Goal: Communication & Community: Participate in discussion

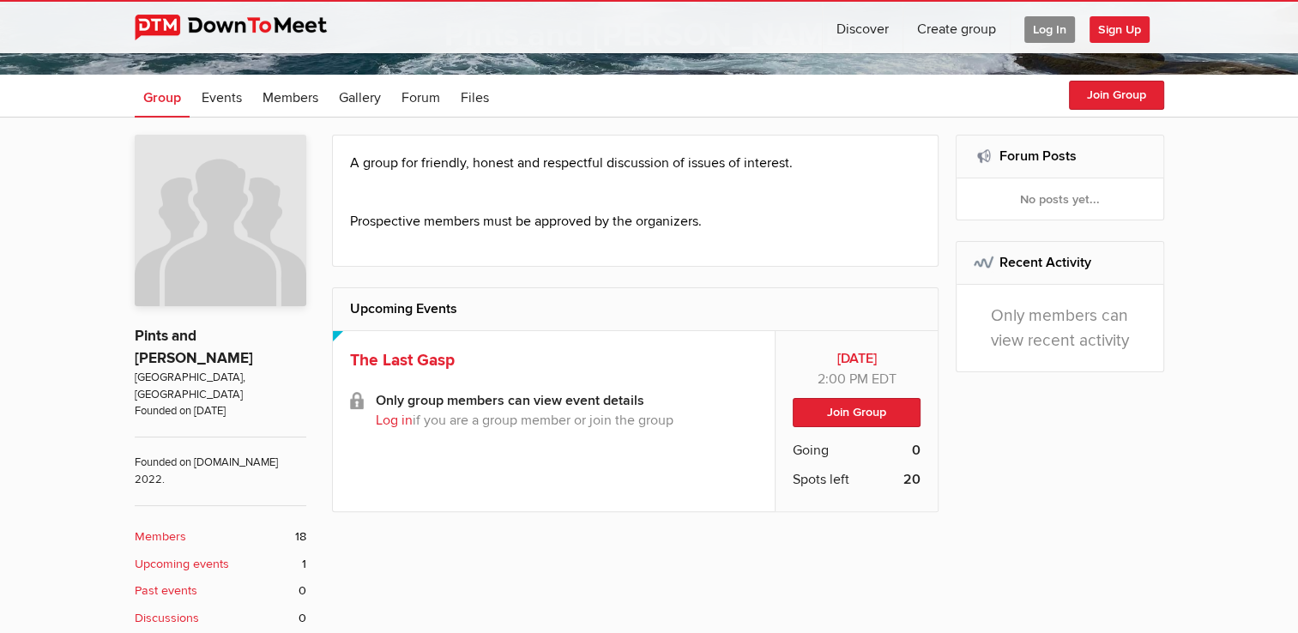
scroll to position [343, 0]
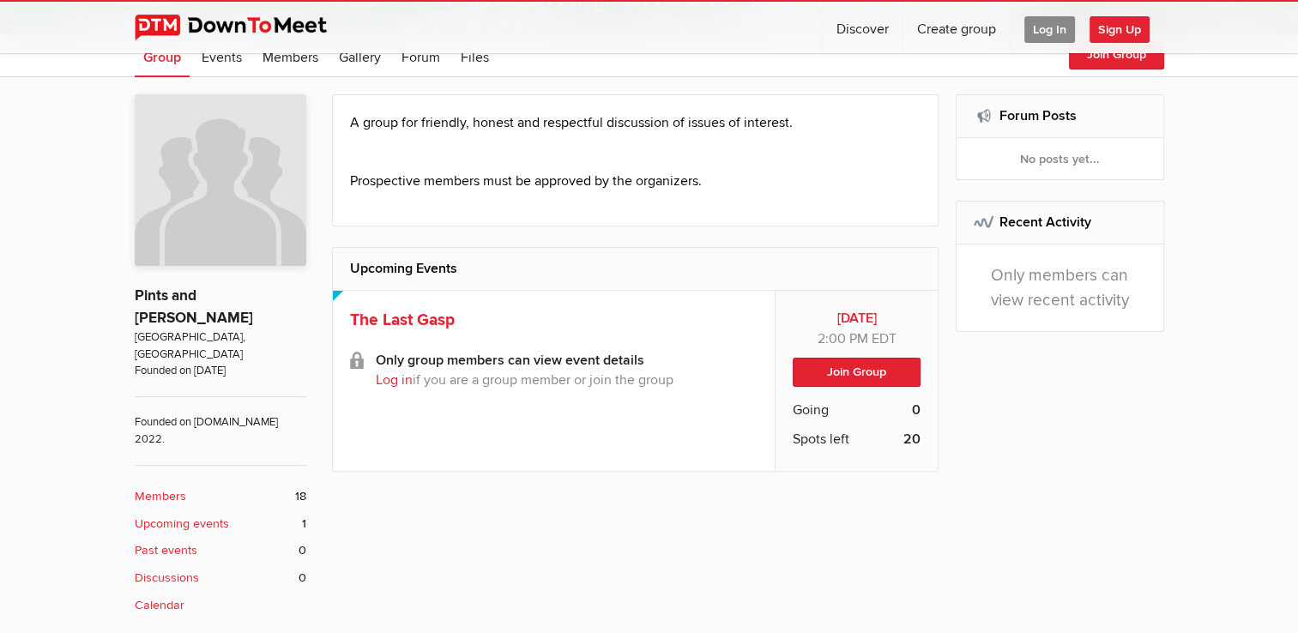
click at [179, 515] on b "Upcoming events" at bounding box center [182, 524] width 94 height 19
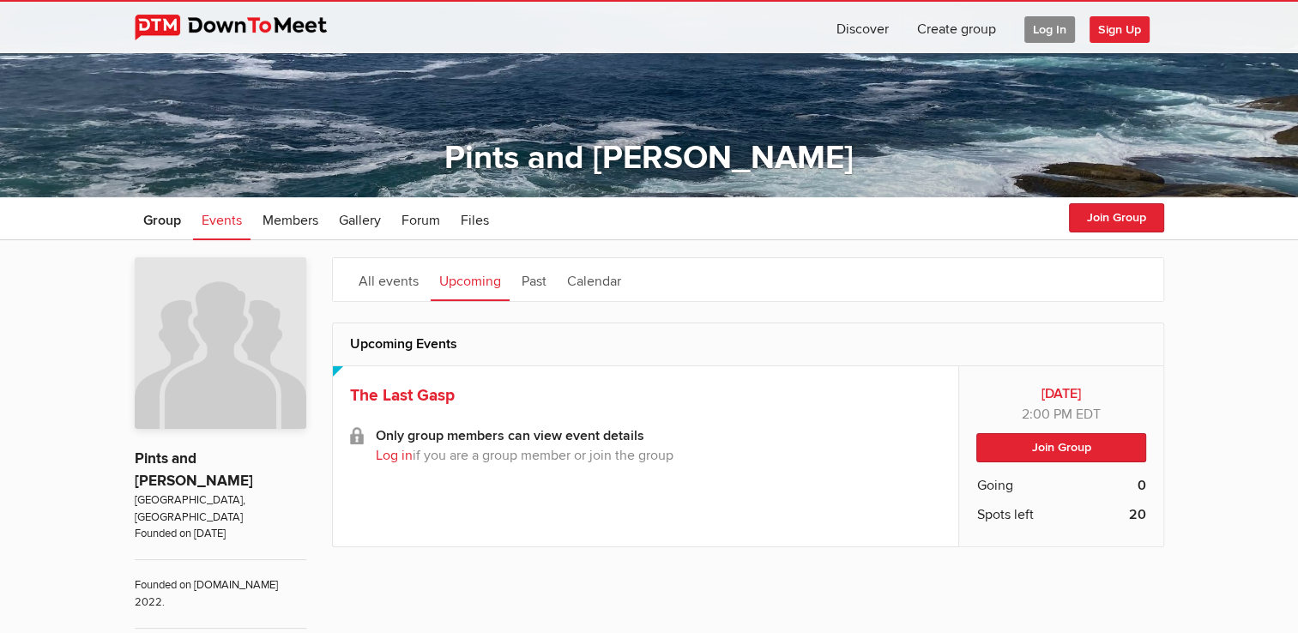
scroll to position [172, 0]
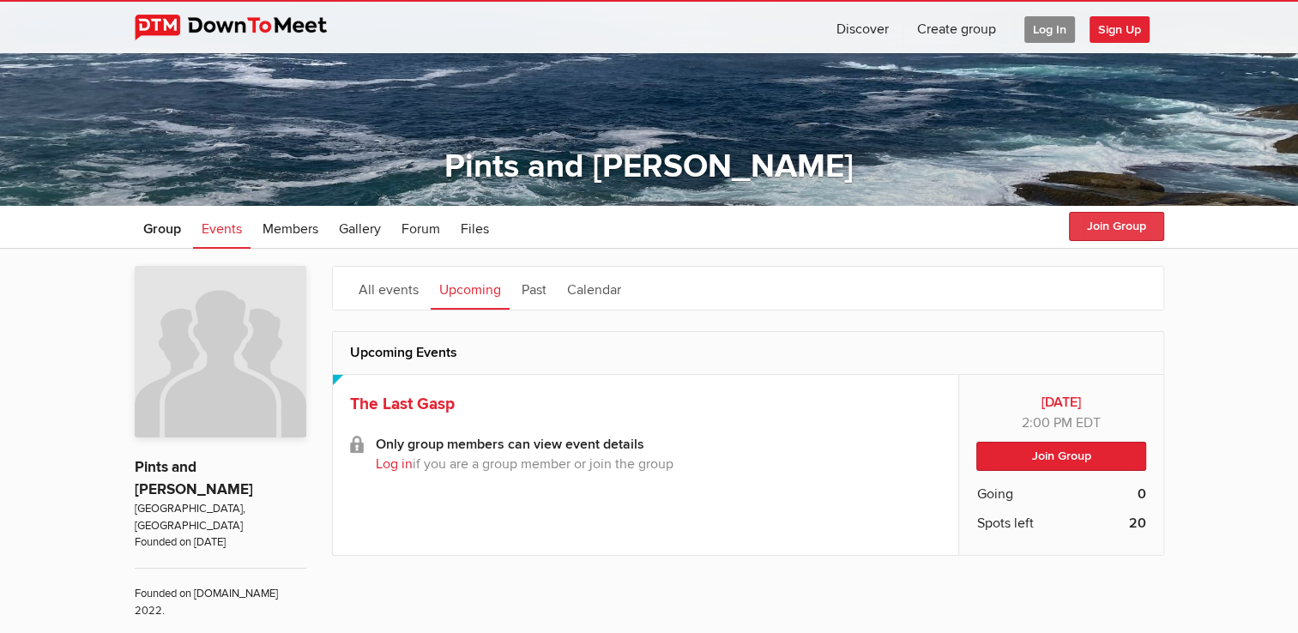
click at [1099, 225] on button "Join Group" at bounding box center [1116, 226] width 95 height 29
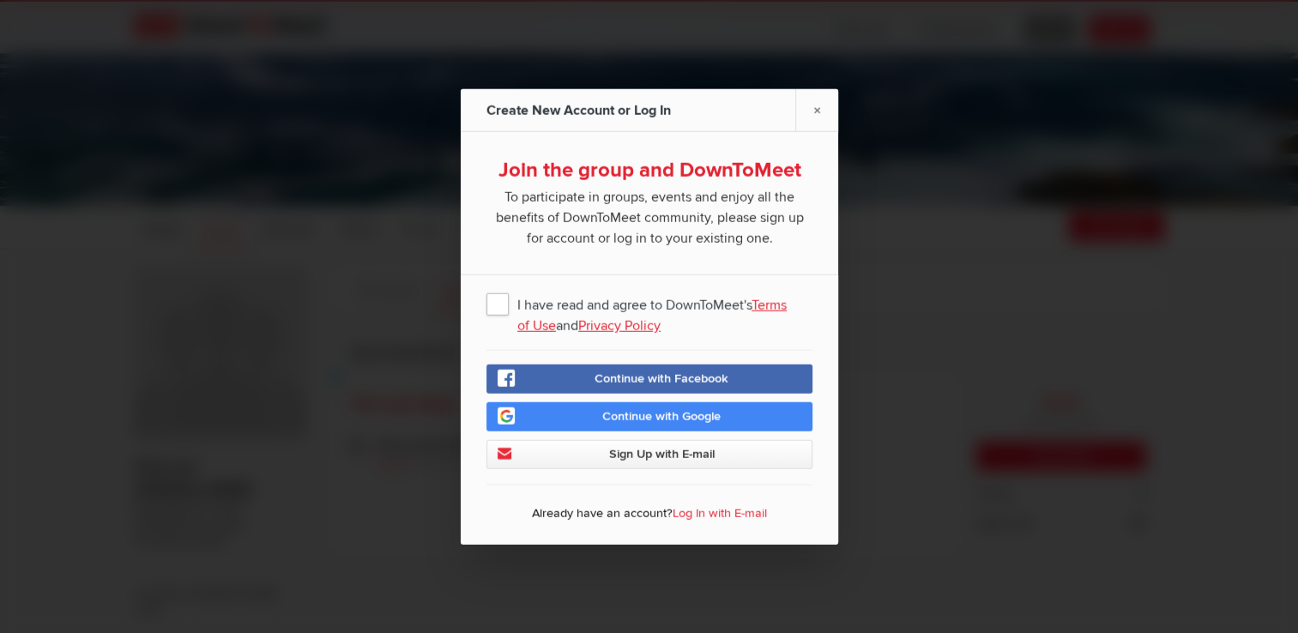
click at [489, 304] on span "I have read and agree to DownToMeet's Terms of Use and Privacy Policy" at bounding box center [650, 303] width 326 height 31
click at [0, 0] on input "I have read and agree to DownToMeet's Terms of Use and Privacy Policy" at bounding box center [0, 0] width 0 height 0
click at [642, 459] on span "Sign Up with E-mail" at bounding box center [661, 454] width 106 height 15
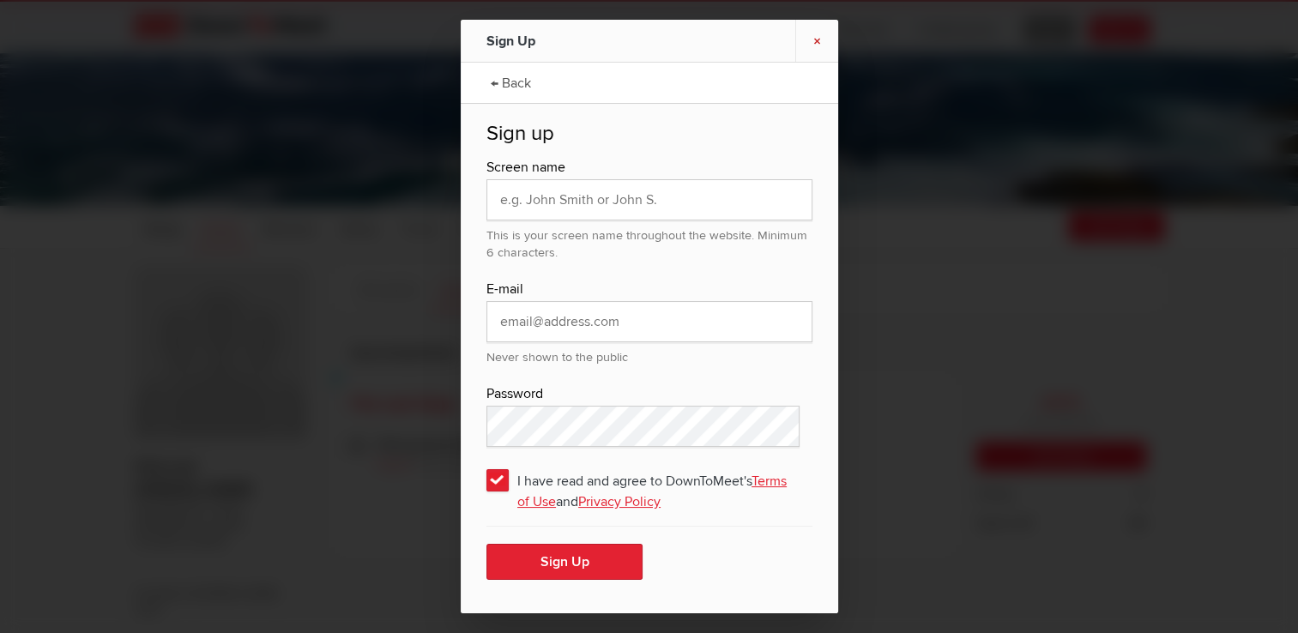
click at [815, 38] on link "×" at bounding box center [817, 41] width 43 height 42
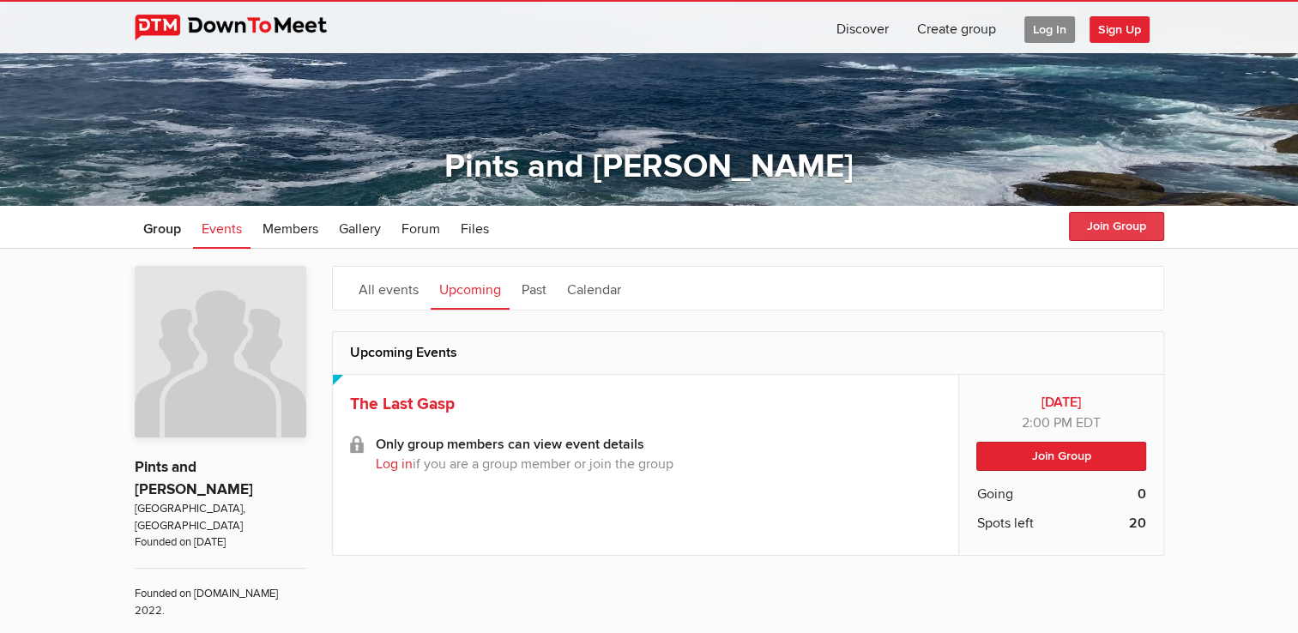
click at [1116, 232] on button "Join Group" at bounding box center [1116, 226] width 95 height 29
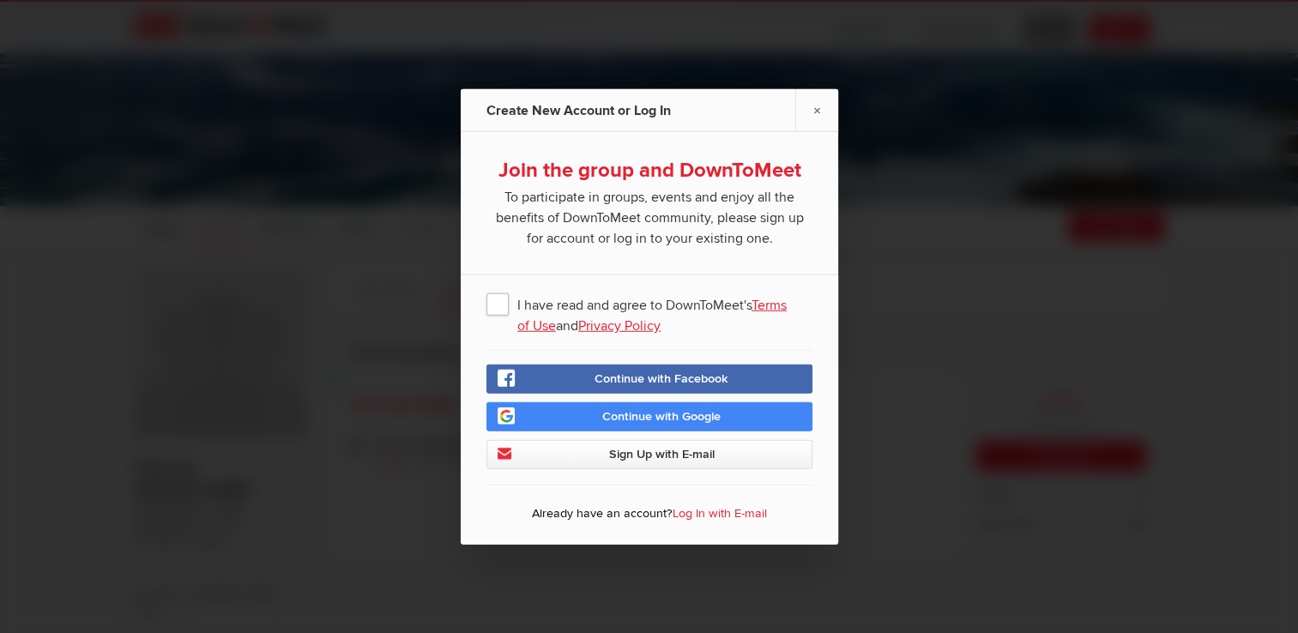
click at [630, 378] on span "Continue with Facebook" at bounding box center [662, 379] width 134 height 15
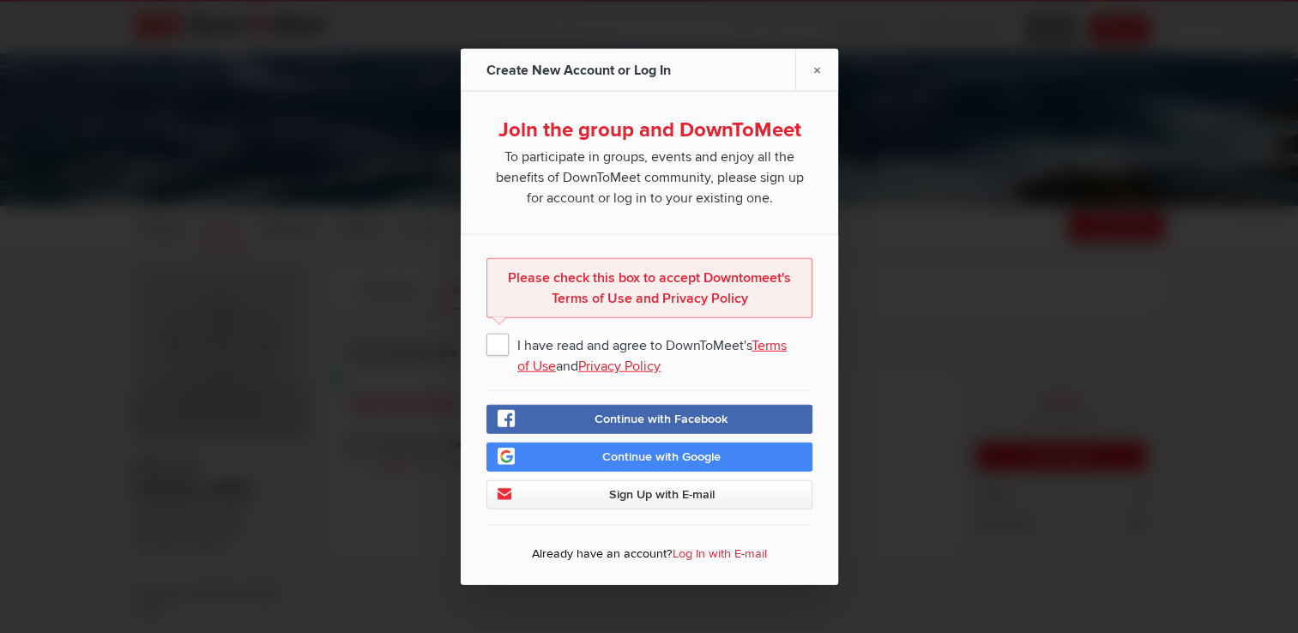
click at [500, 348] on span "I have read and agree to DownToMeet's Terms of Use and Privacy Policy" at bounding box center [650, 344] width 326 height 31
click at [0, 0] on input "I have read and agree to DownToMeet's Terms of Use and Privacy Policy" at bounding box center [0, 0] width 0 height 0
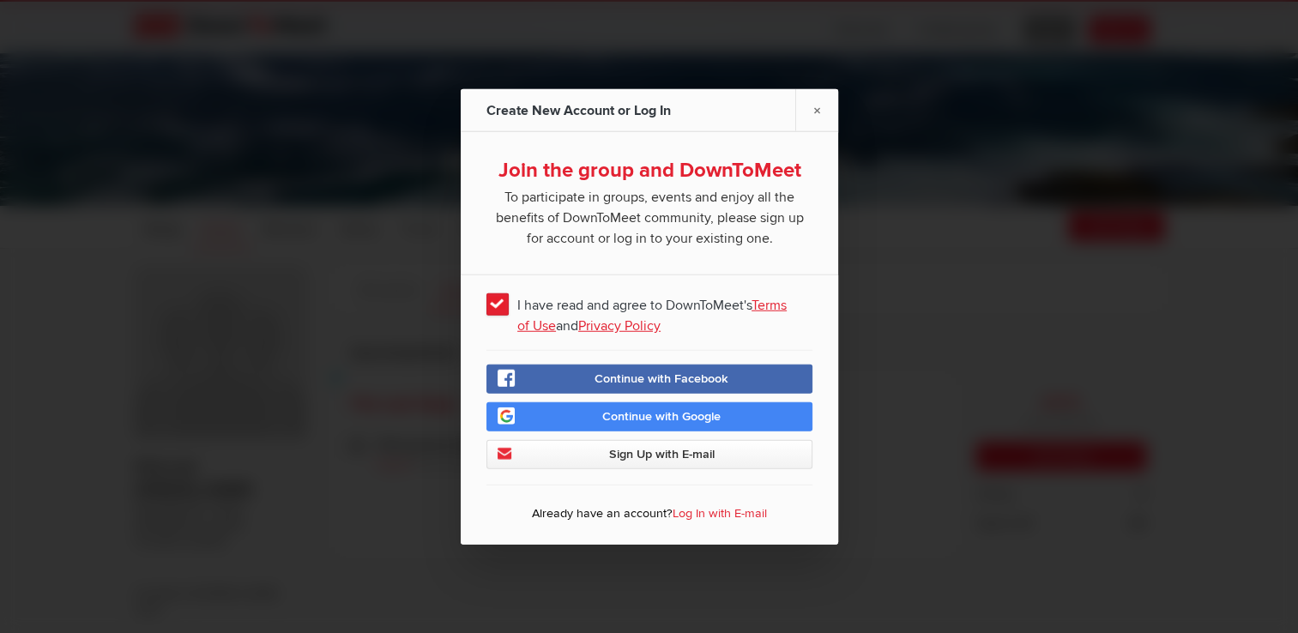
click at [723, 384] on link "Continue with Facebook" at bounding box center [650, 379] width 326 height 29
click at [641, 451] on span "Sign Up with E-mail" at bounding box center [661, 454] width 106 height 15
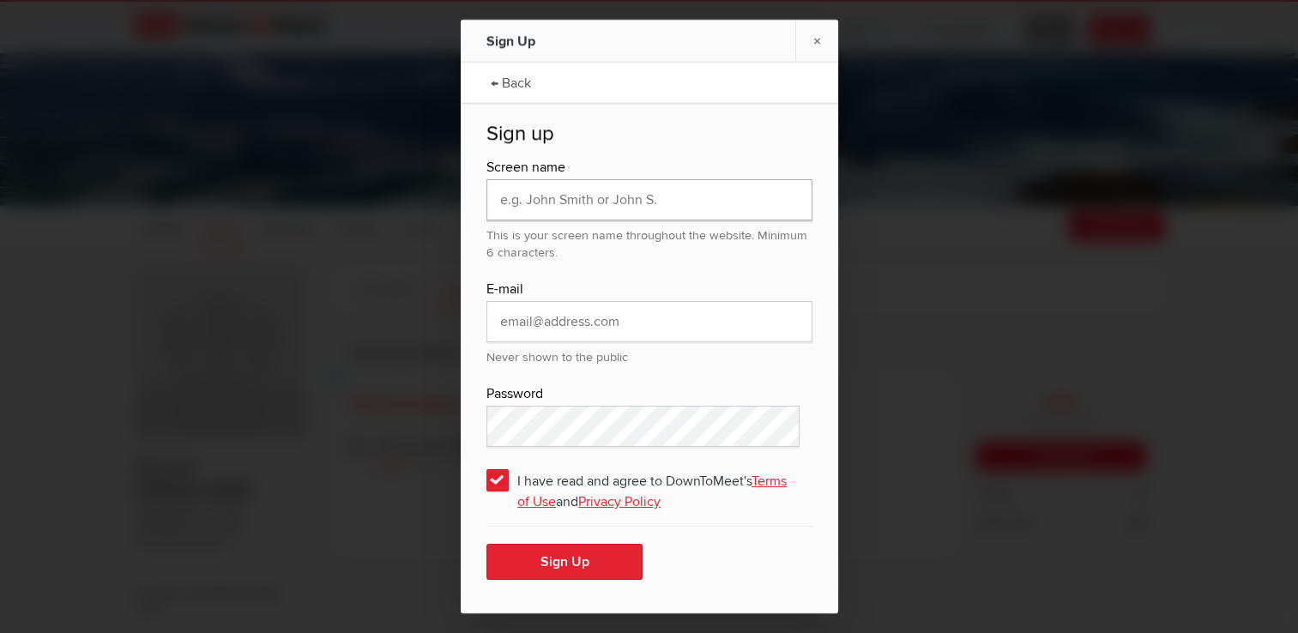
click at [687, 194] on input "text" at bounding box center [650, 199] width 326 height 41
click at [501, 329] on input "email" at bounding box center [650, 321] width 326 height 41
click at [687, 202] on input "text" at bounding box center [650, 199] width 326 height 41
type input "KoethAngelika"
click at [556, 565] on button "Sign Up" at bounding box center [565, 562] width 156 height 36
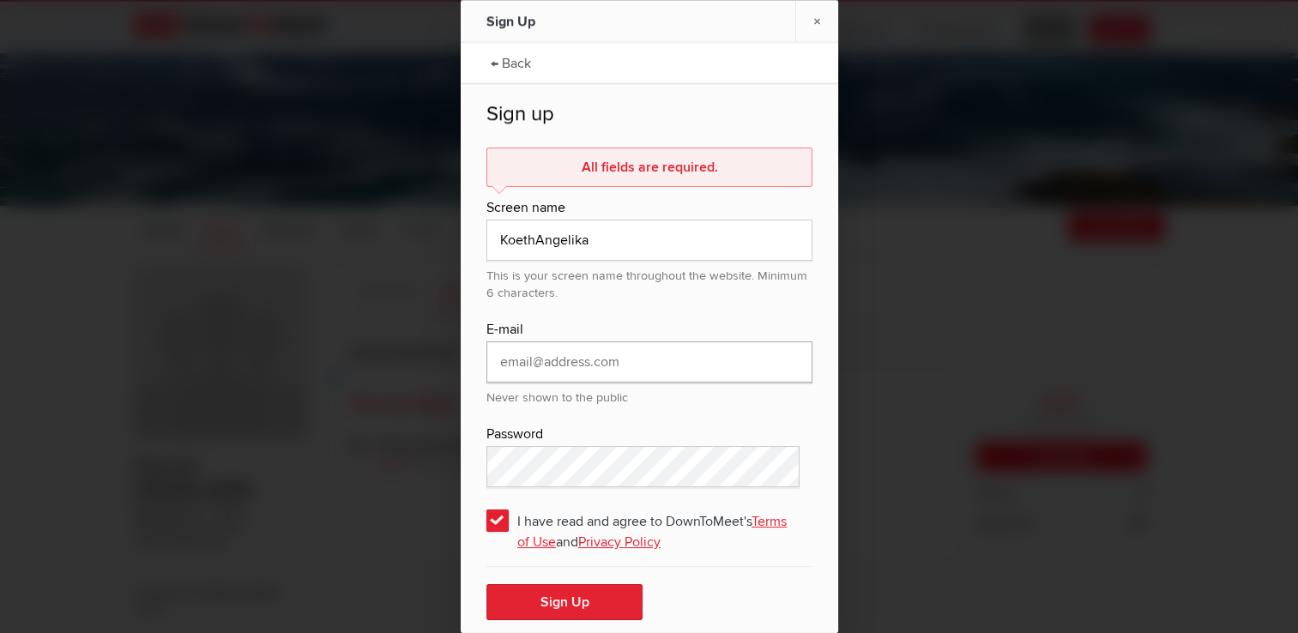
click at [658, 360] on input "email" at bounding box center [650, 362] width 326 height 41
type input "[EMAIL_ADDRESS][DOMAIN_NAME]"
click at [577, 601] on button "Sign Up" at bounding box center [565, 602] width 156 height 36
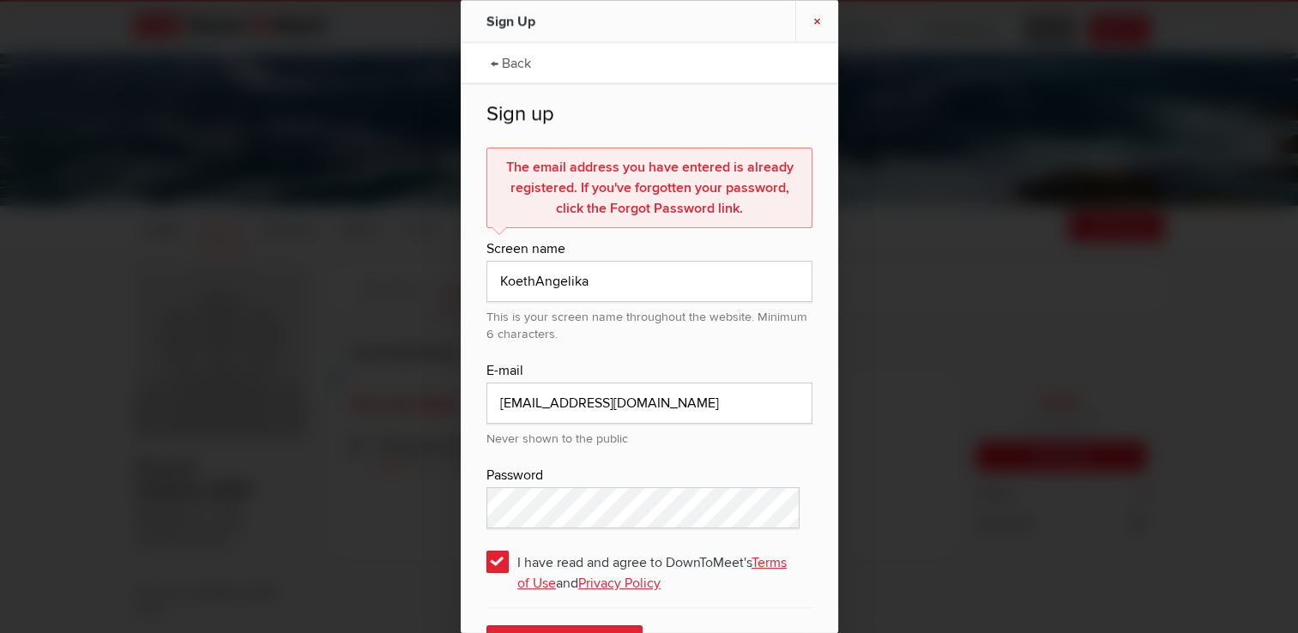
click at [820, 22] on link "×" at bounding box center [817, 21] width 43 height 42
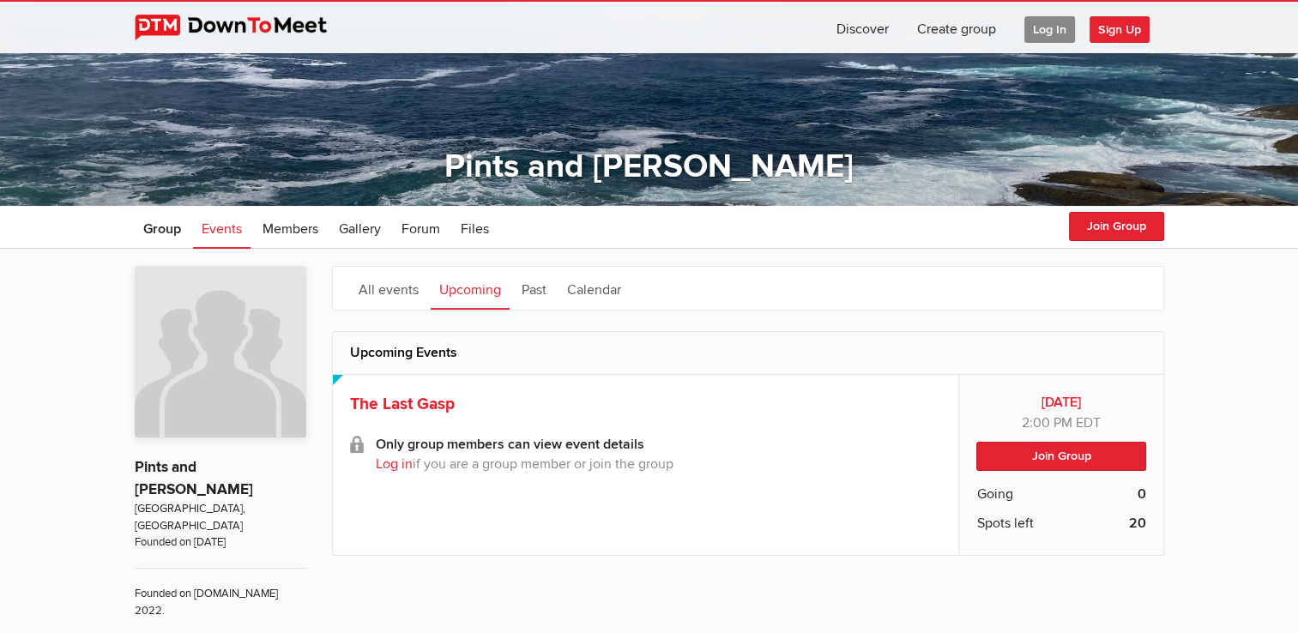
click at [1118, 28] on span "Sign Up" at bounding box center [1120, 29] width 60 height 27
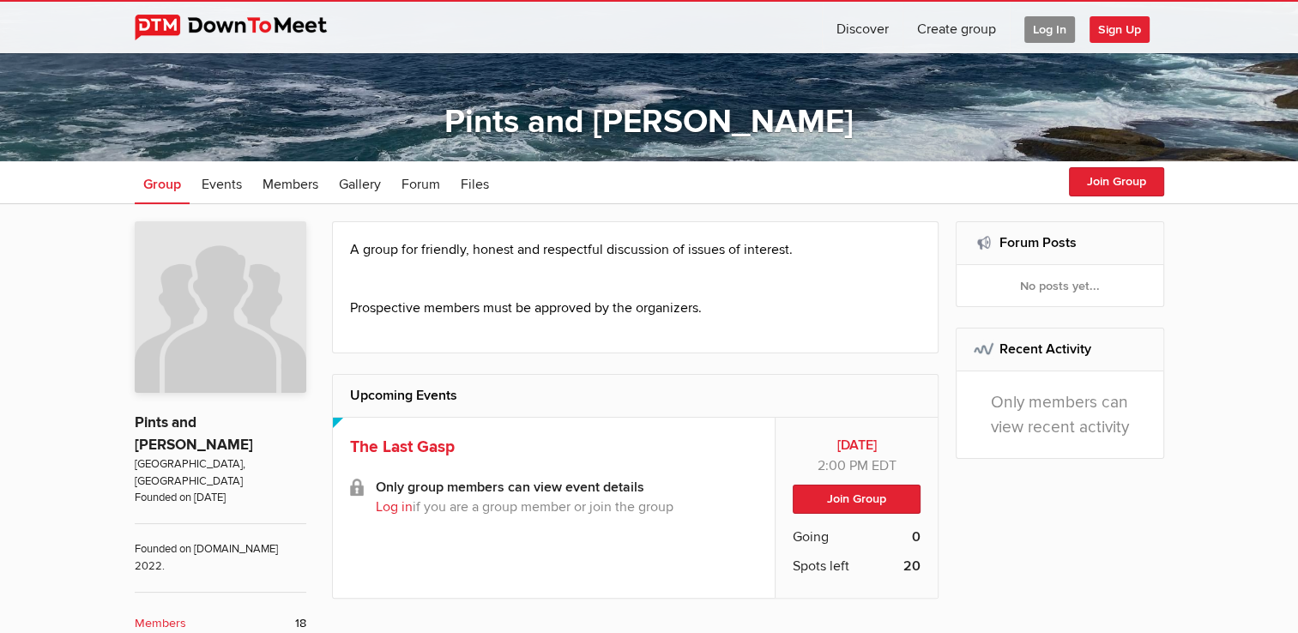
scroll to position [343, 0]
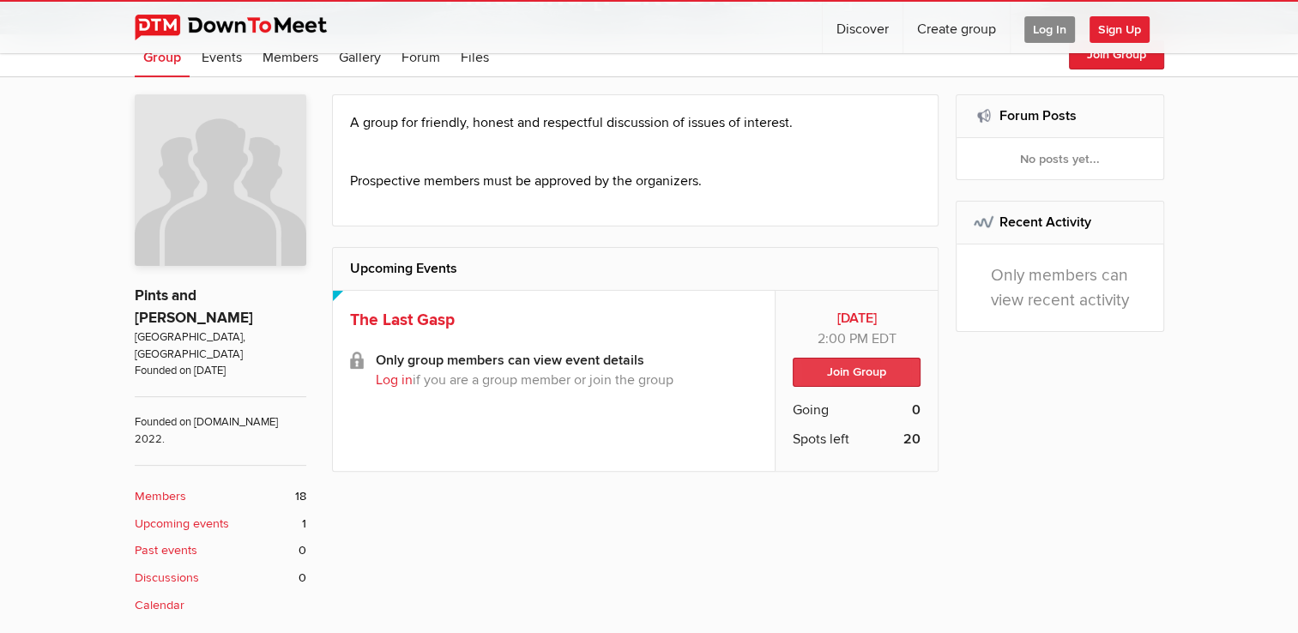
click at [857, 372] on button "Join Group" at bounding box center [857, 372] width 128 height 29
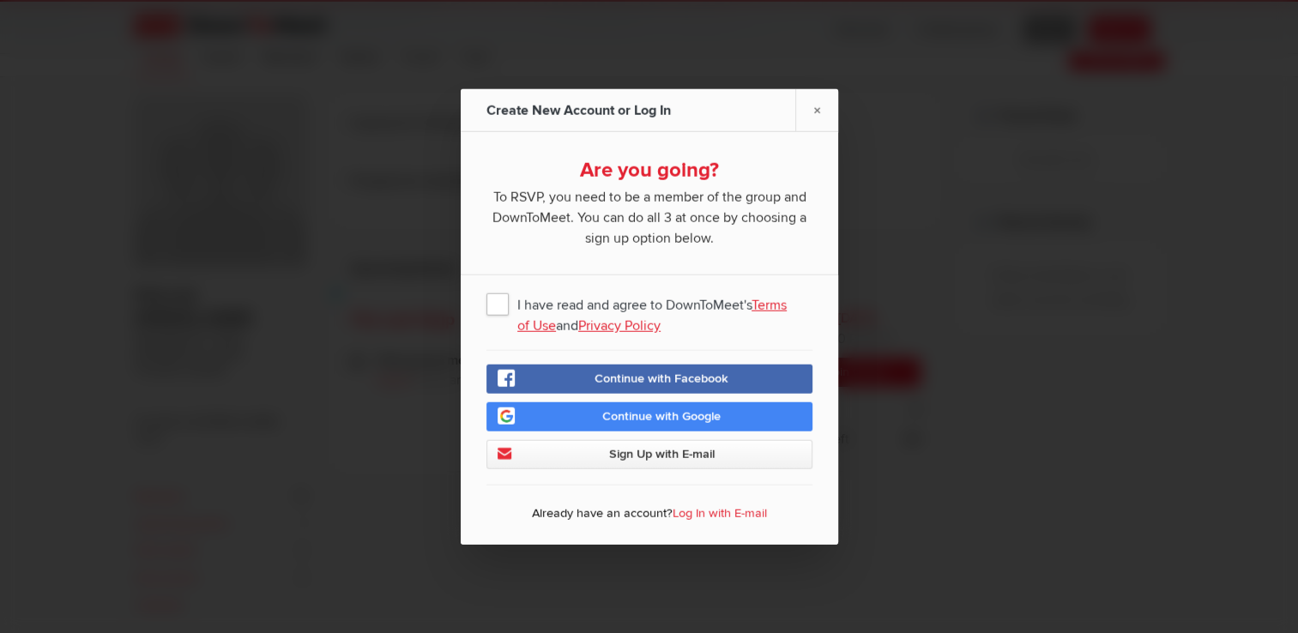
click at [496, 312] on span "I have read and agree to DownToMeet's Terms of Use and Privacy Policy" at bounding box center [650, 303] width 326 height 31
click at [0, 0] on input "I have read and agree to DownToMeet's Terms of Use and Privacy Policy" at bounding box center [0, 0] width 0 height 0
click at [737, 463] on link "Sign Up with E-mail" at bounding box center [650, 454] width 326 height 29
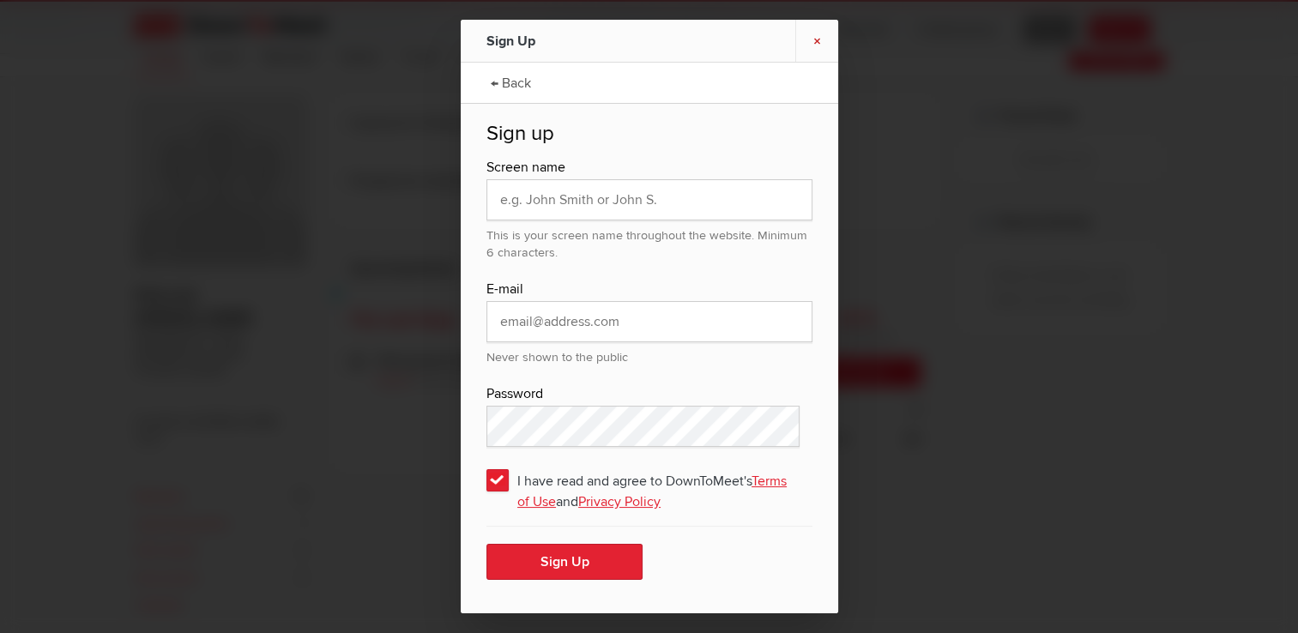
click at [814, 43] on link "×" at bounding box center [817, 41] width 43 height 42
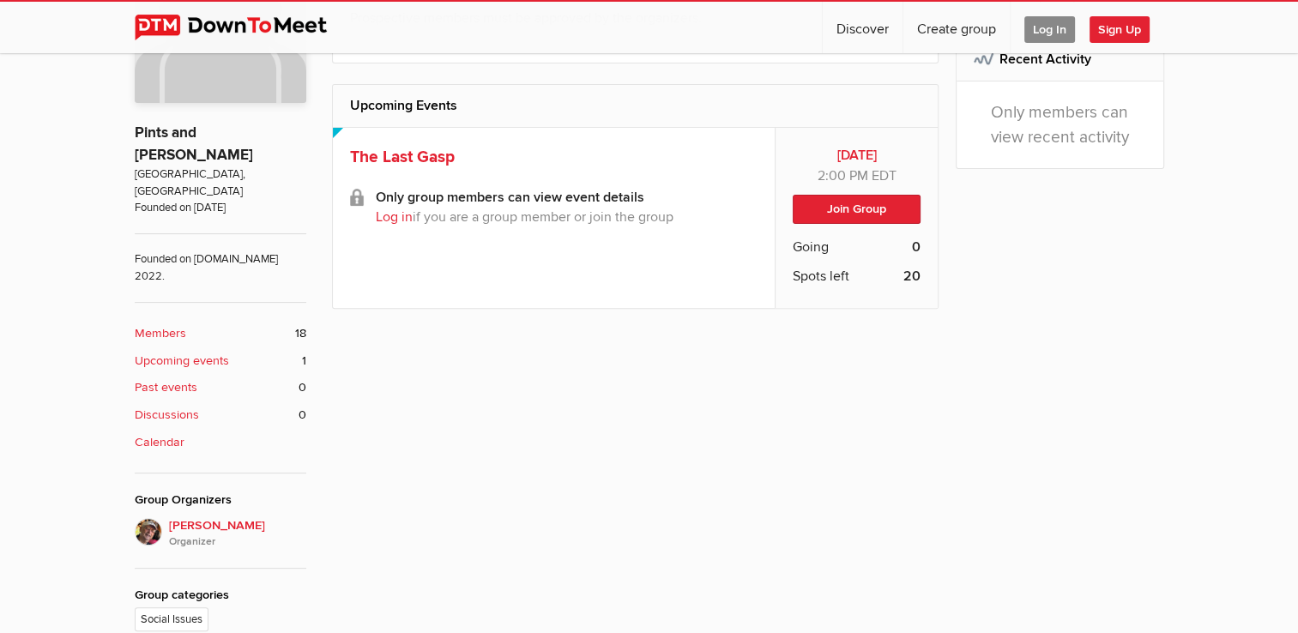
scroll to position [515, 0]
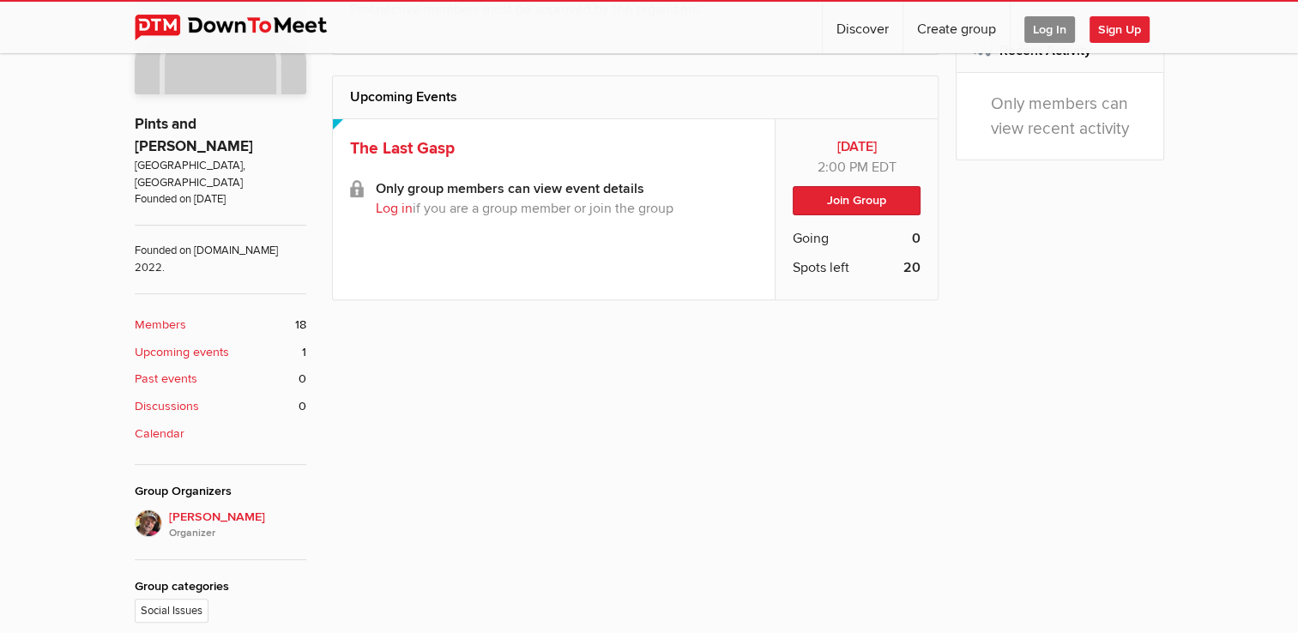
click at [216, 343] on b "Upcoming events" at bounding box center [182, 352] width 94 height 19
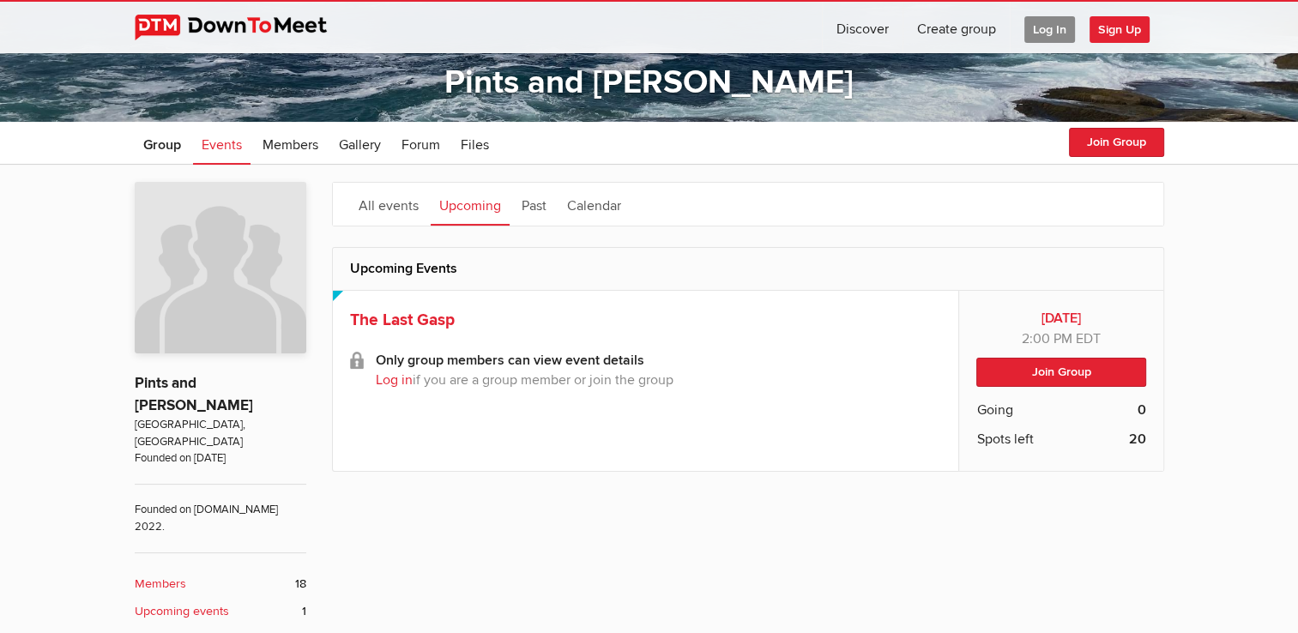
scroll to position [257, 0]
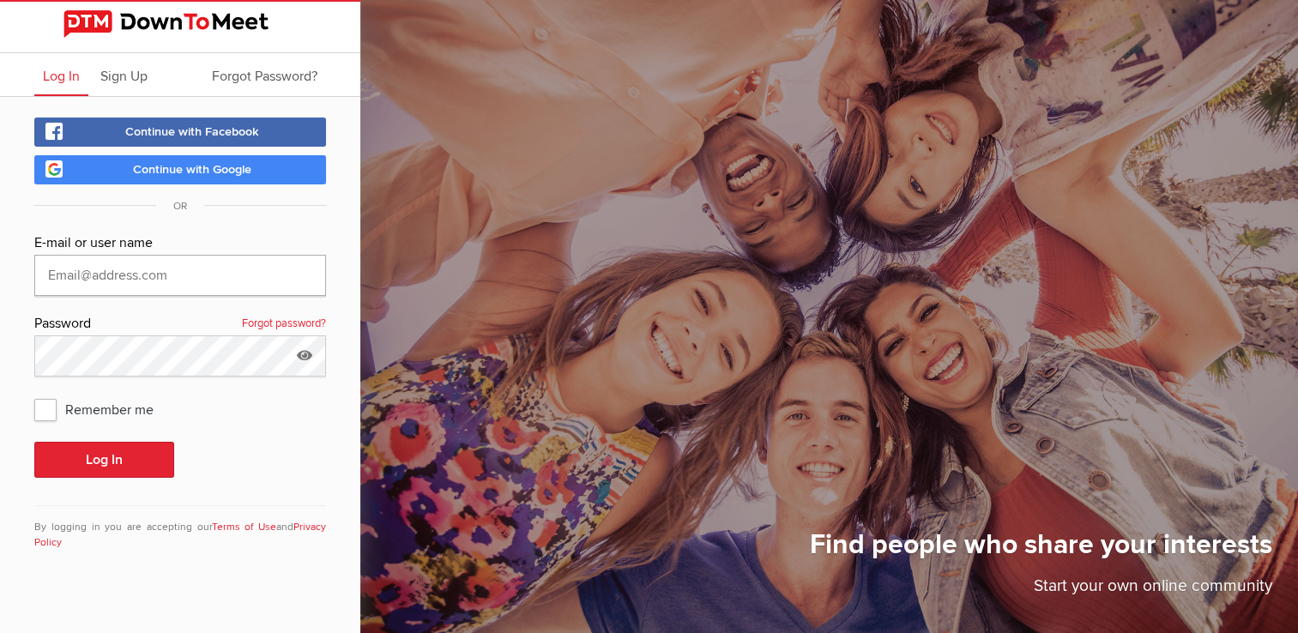
click at [206, 273] on input "text" at bounding box center [180, 275] width 292 height 41
type input "[EMAIL_ADDRESS][DOMAIN_NAME]"
click at [82, 463] on button "Log In" at bounding box center [104, 460] width 140 height 36
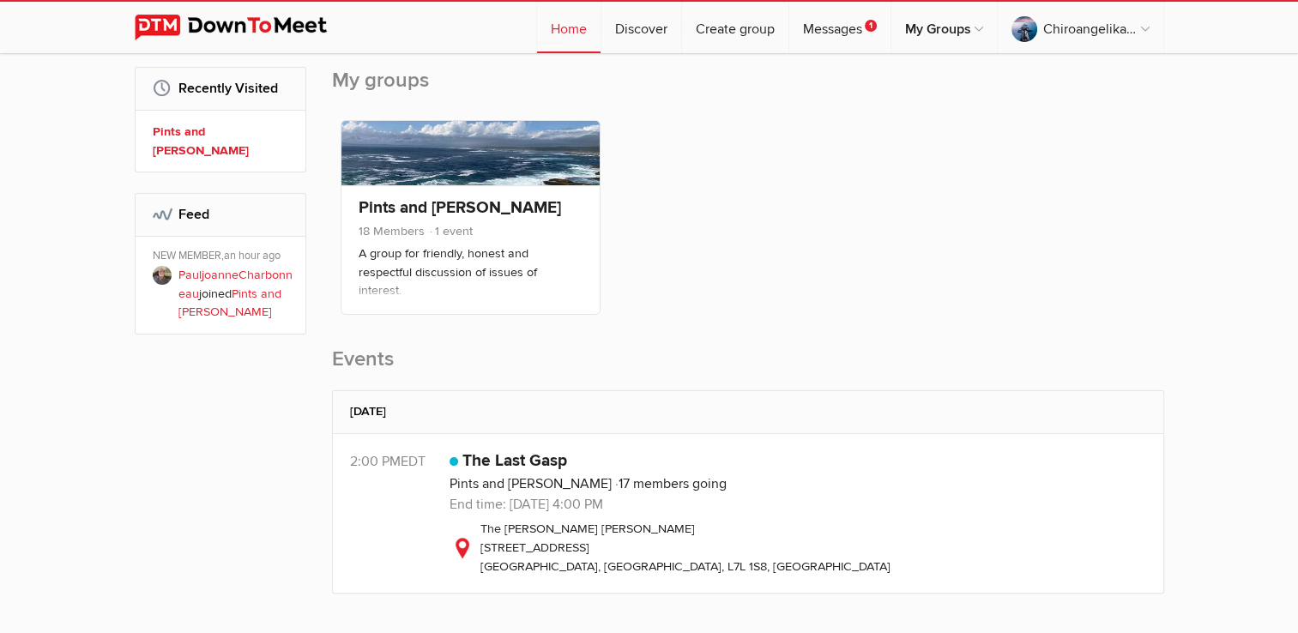
scroll to position [257, 0]
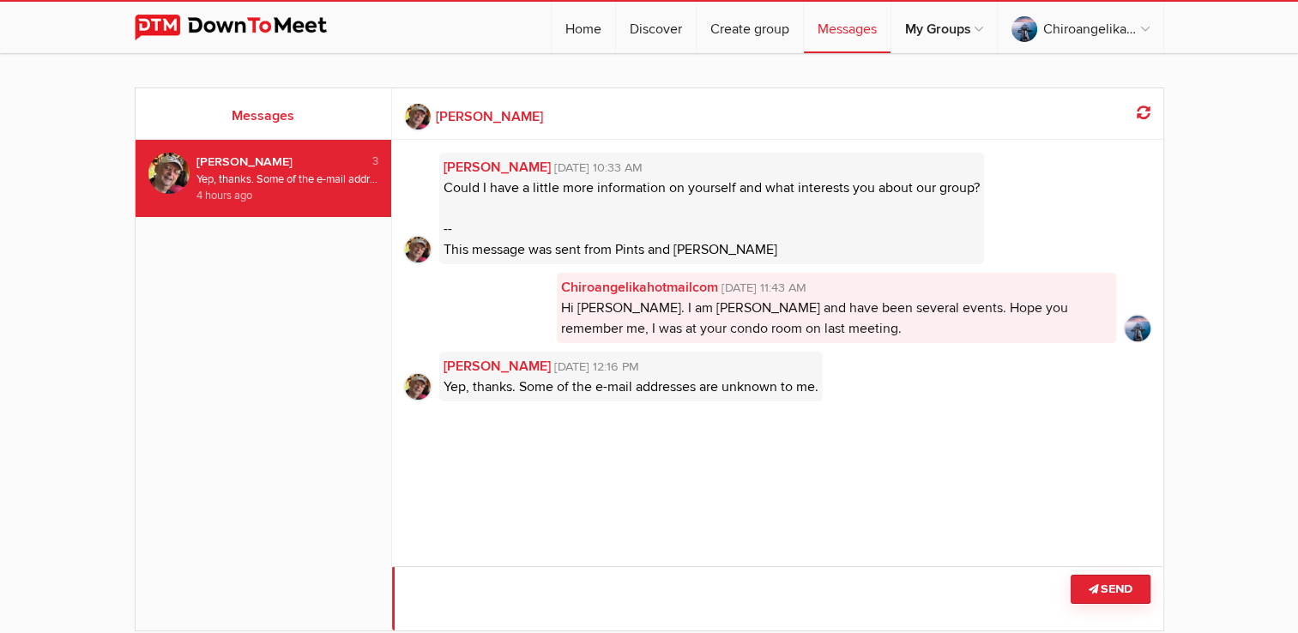
click at [450, 588] on textarea at bounding box center [778, 598] width 772 height 64
type textarea "No problem , See you at 2 pm this sunday."
click at [1120, 591] on button "Send" at bounding box center [1111, 589] width 80 height 29
